Goal: Register for event/course

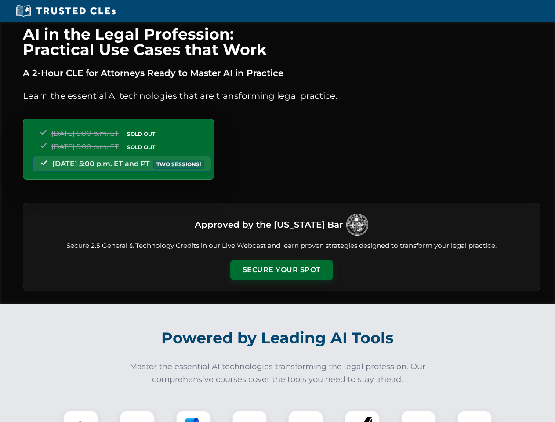
click at [281, 270] on button "Secure Your Spot" at bounding box center [281, 270] width 103 height 20
click at [81, 416] on img at bounding box center [80, 427] width 25 height 25
click at [137, 416] on div at bounding box center [137, 428] width 35 height 35
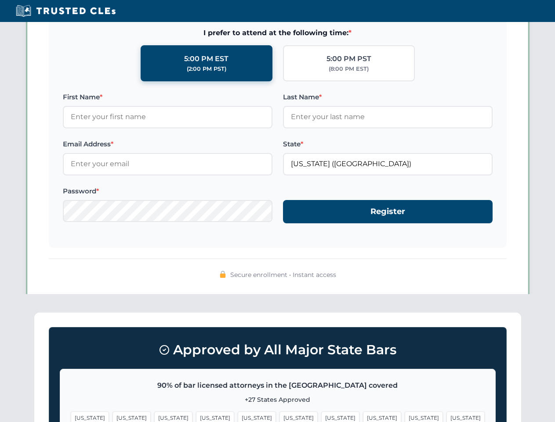
click at [405, 416] on span "[US_STATE]" at bounding box center [424, 417] width 38 height 13
